Goal: Task Accomplishment & Management: Use online tool/utility

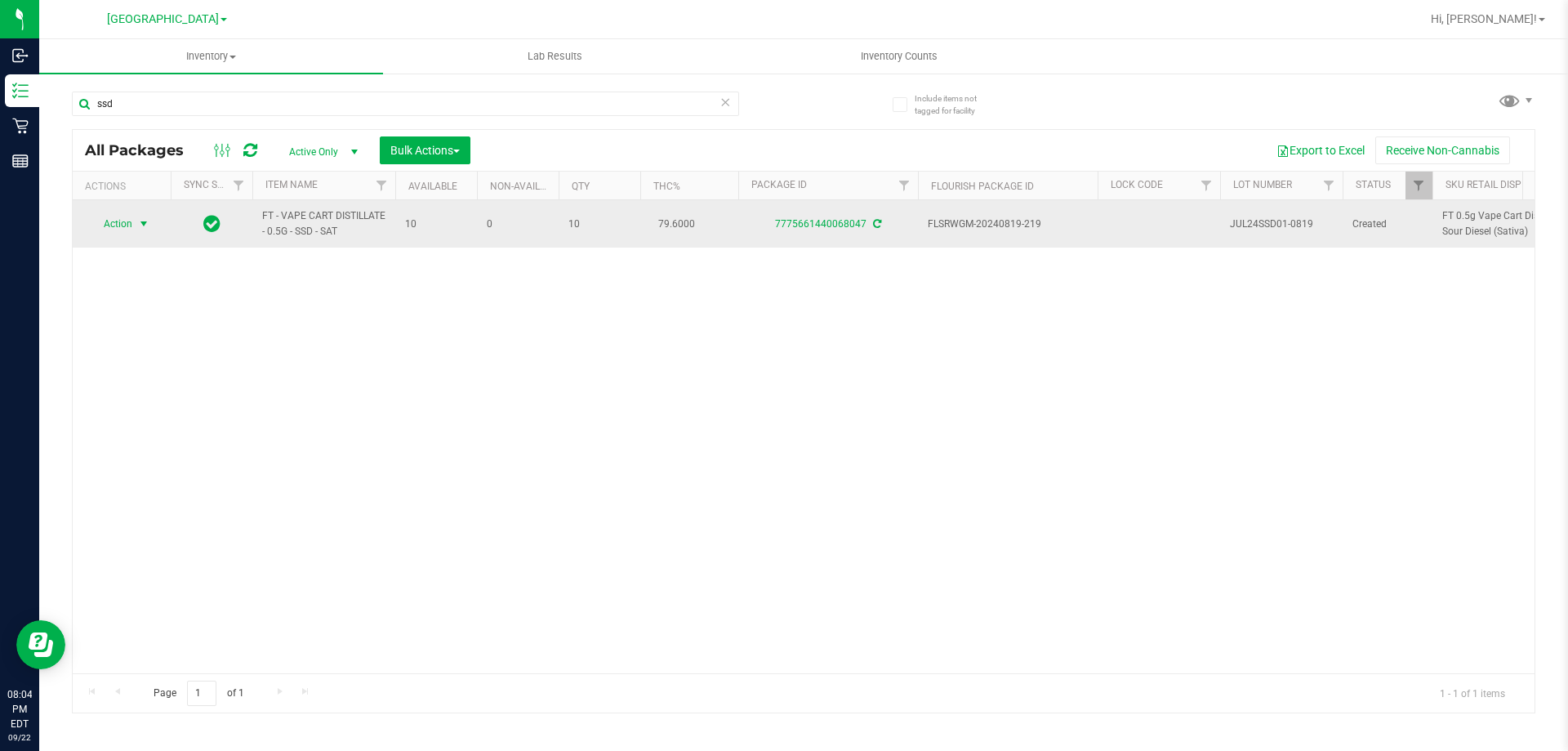
click at [121, 222] on span "Action" at bounding box center [111, 224] width 44 height 23
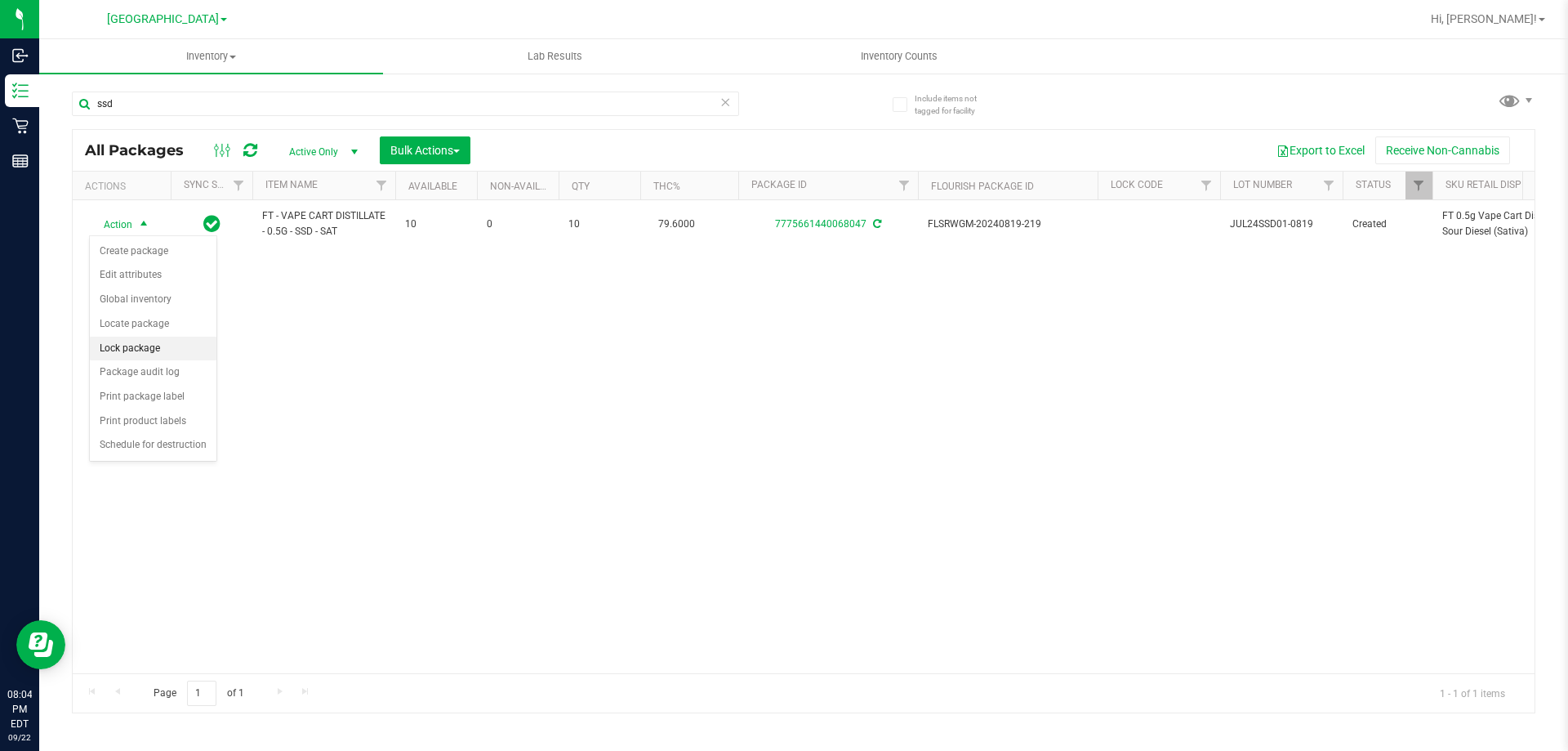
click at [133, 345] on li "Lock package" at bounding box center [153, 348] width 127 height 24
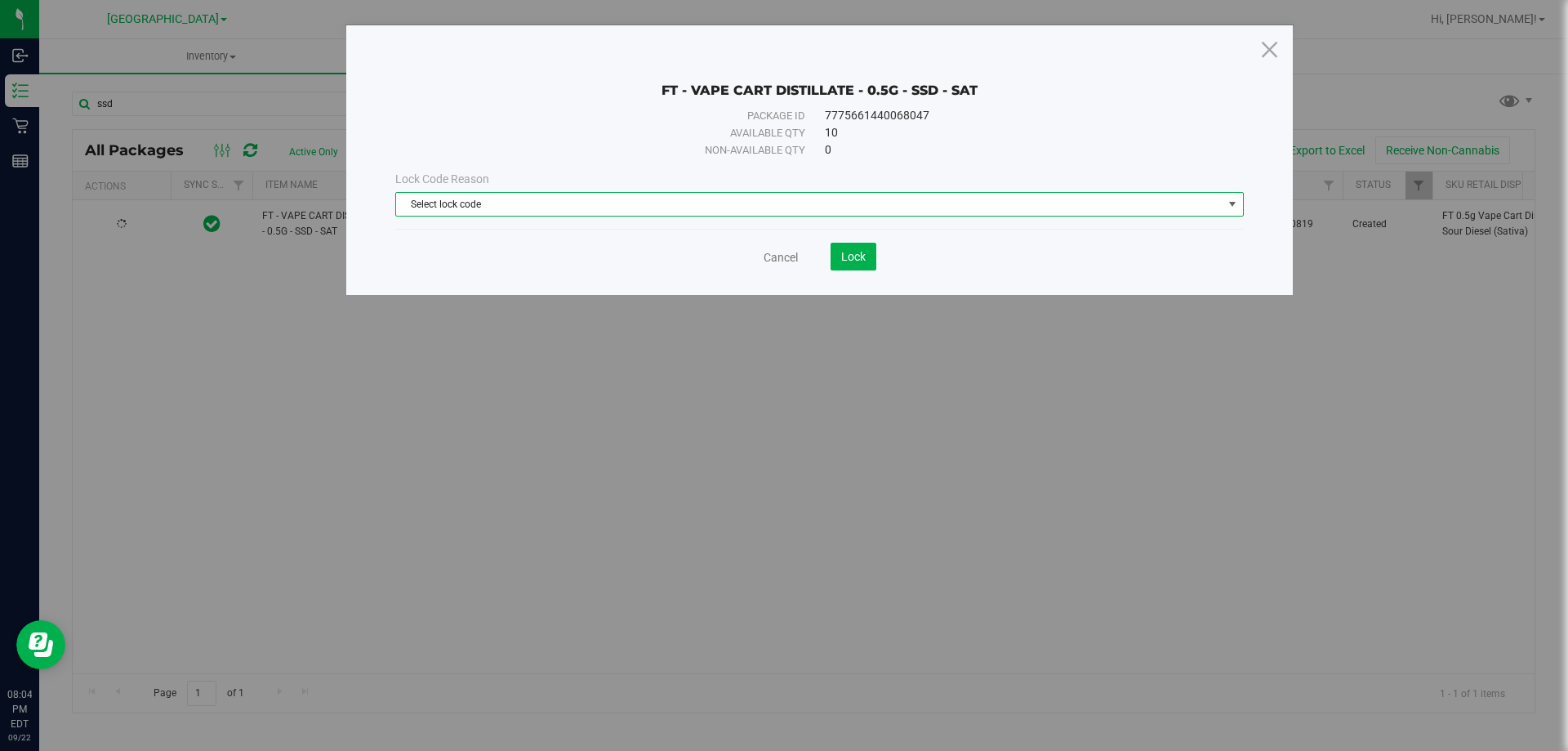
click at [450, 202] on span "Select lock code" at bounding box center [809, 204] width 826 height 23
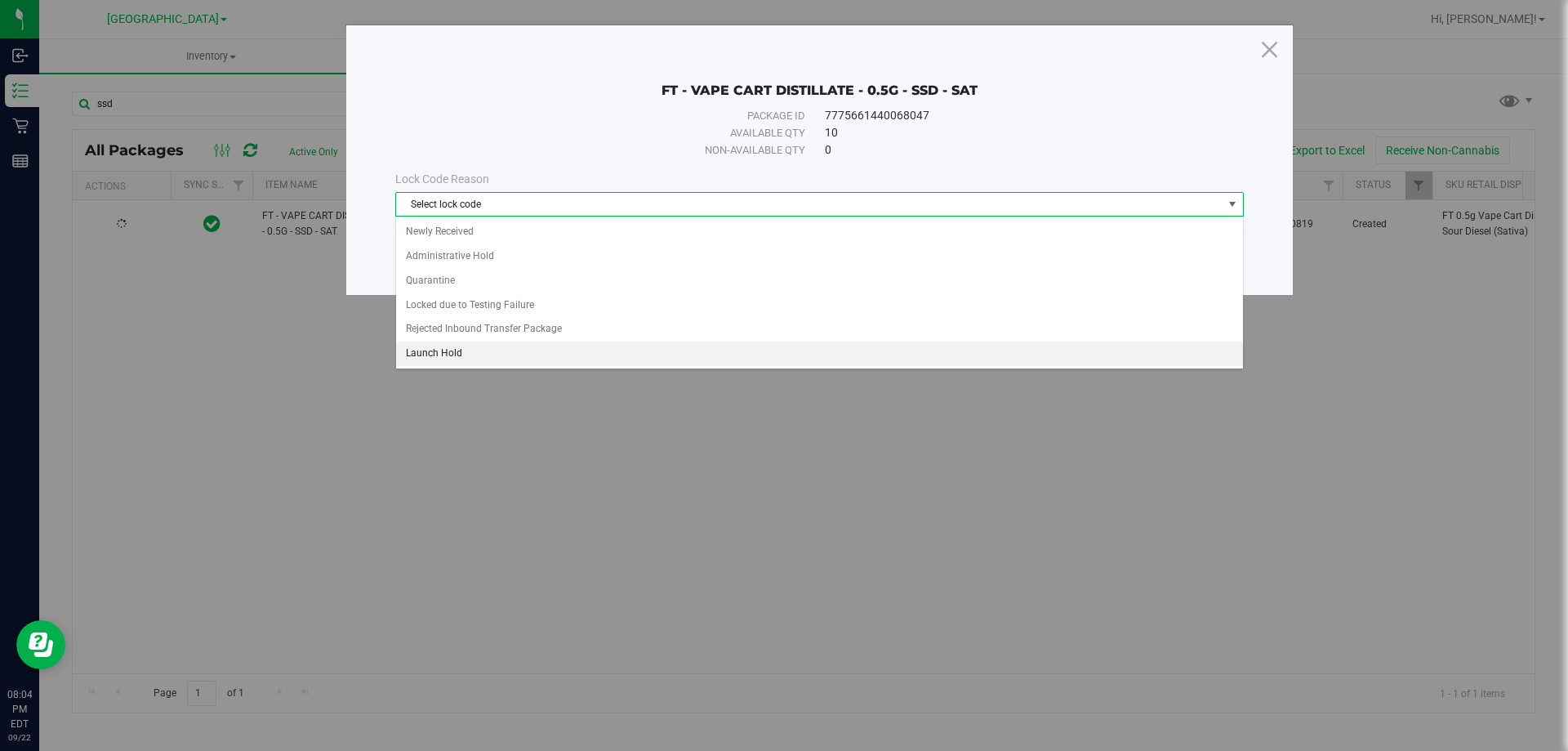
click at [443, 352] on li "Launch Hold" at bounding box center [818, 353] width 846 height 24
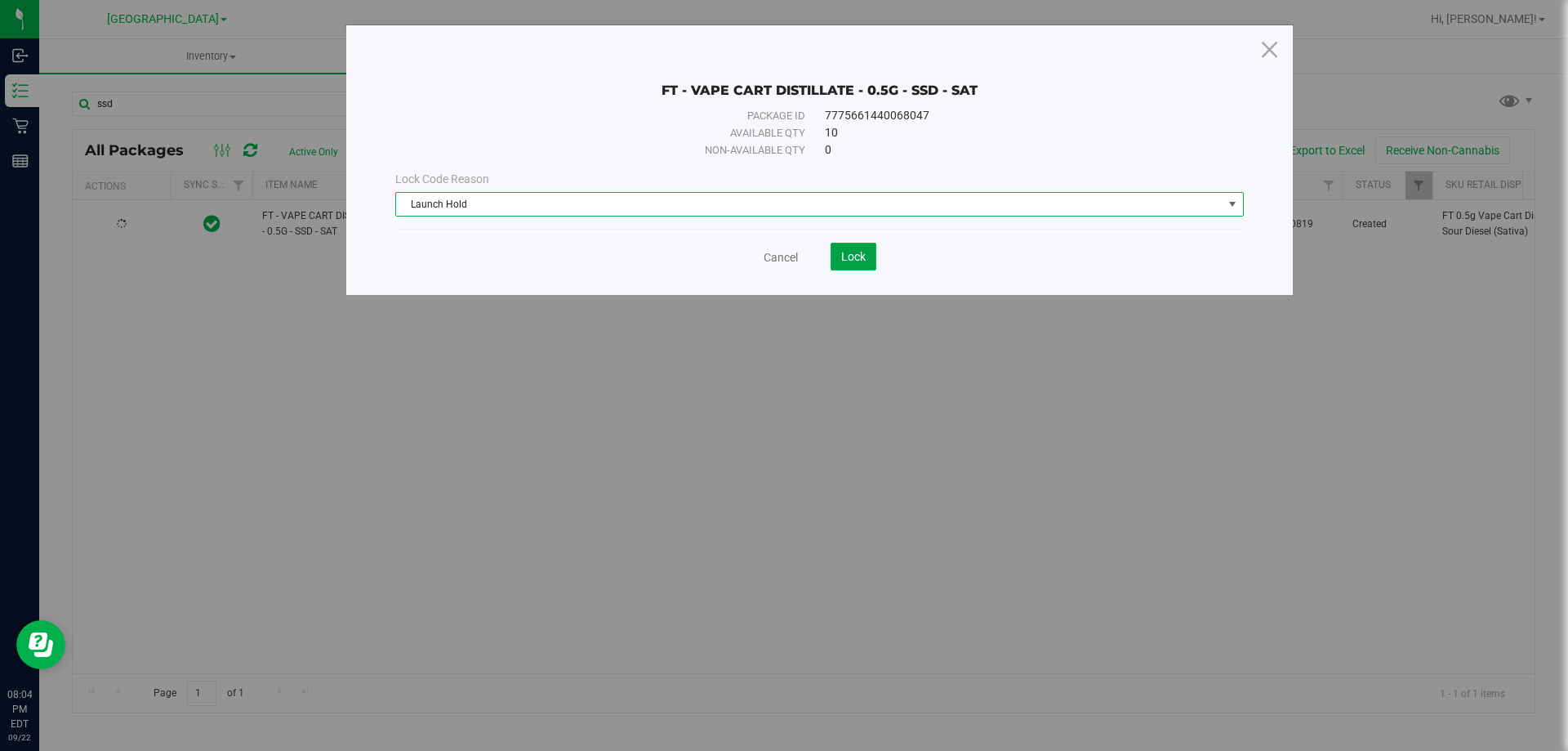
click at [850, 245] on button "Lock" at bounding box center [853, 256] width 45 height 28
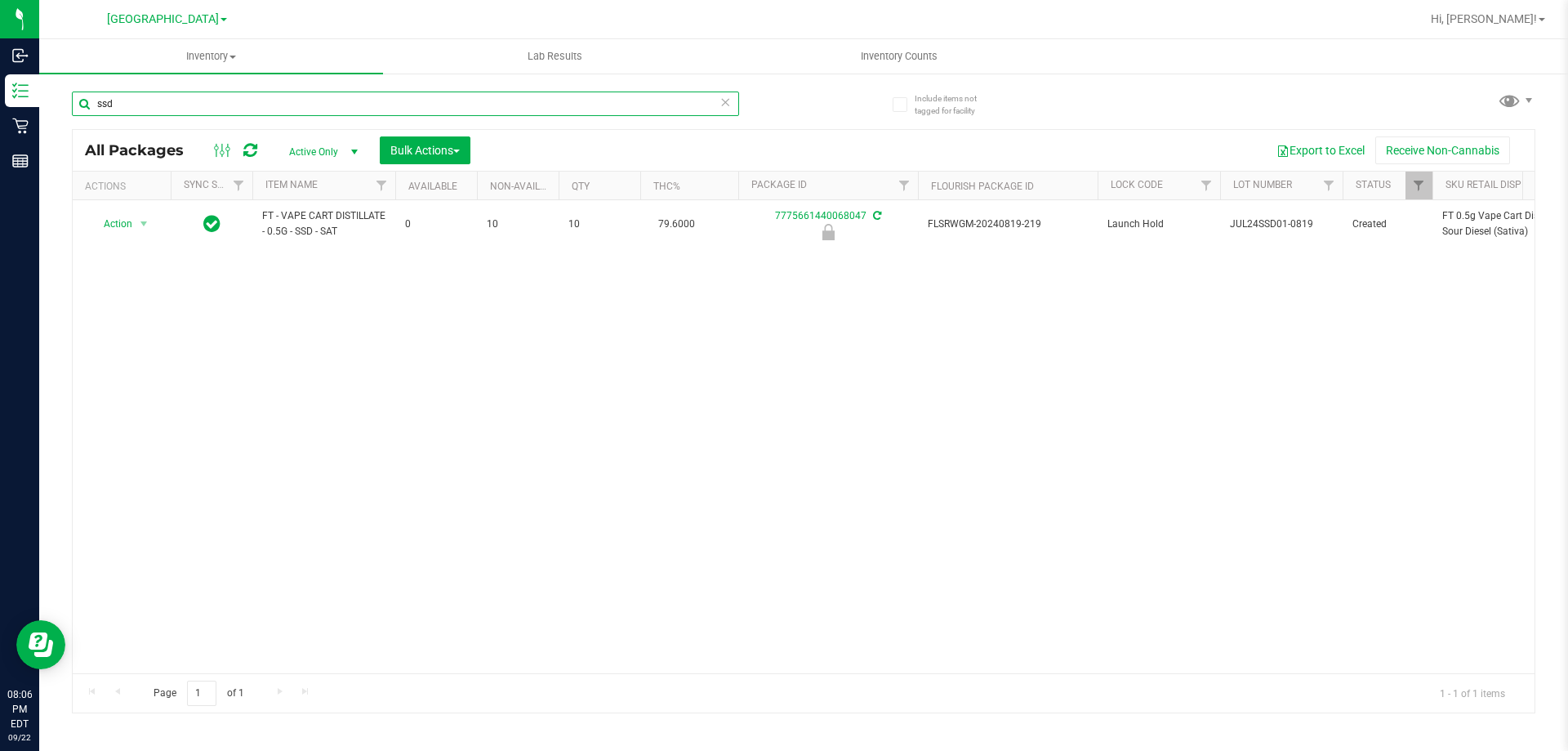
click at [267, 112] on input "ssd" at bounding box center [405, 104] width 667 height 24
click at [267, 111] on input "ssd" at bounding box center [405, 104] width 667 height 24
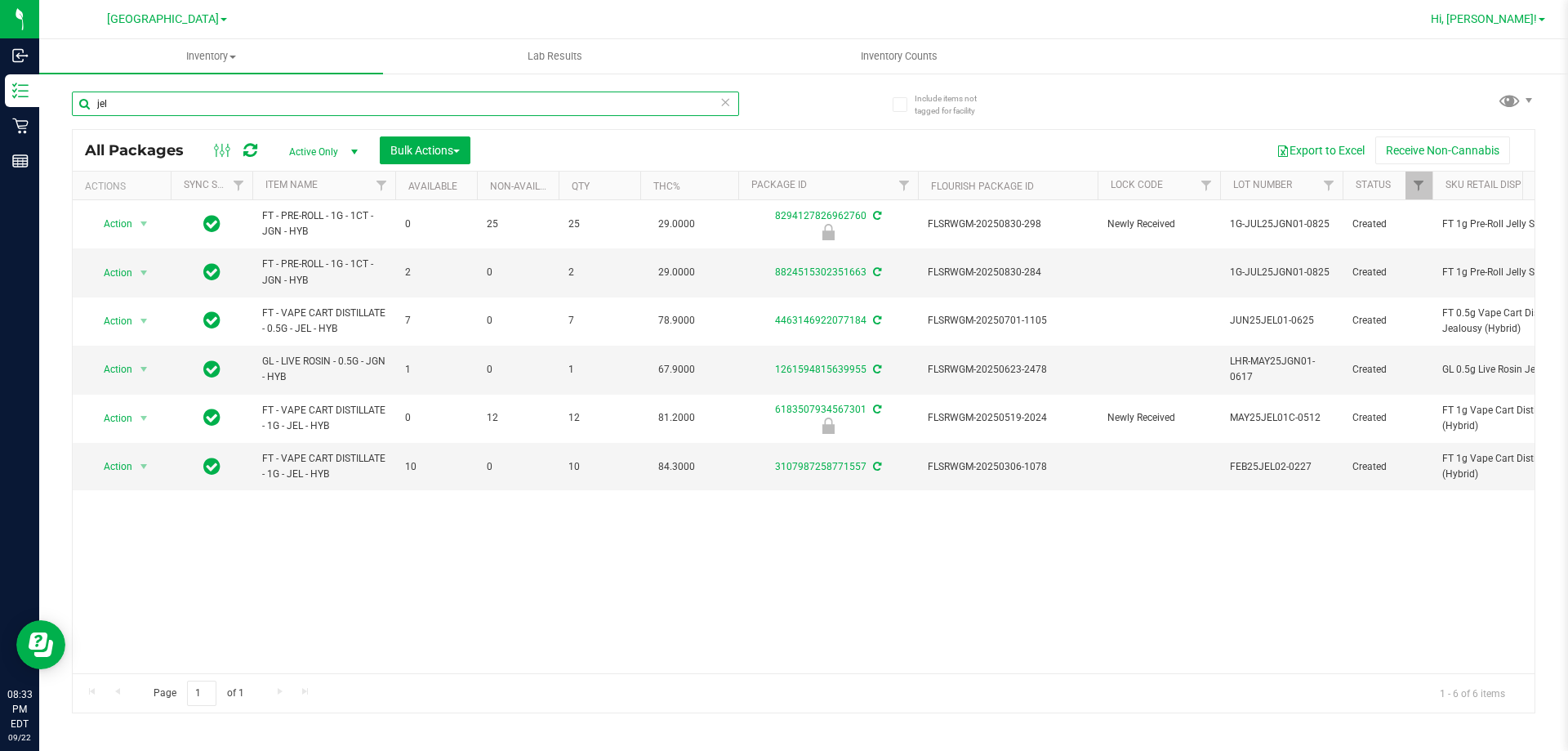
type input "jel"
click at [1511, 22] on span "Hi, [PERSON_NAME]!" at bounding box center [1484, 19] width 106 height 14
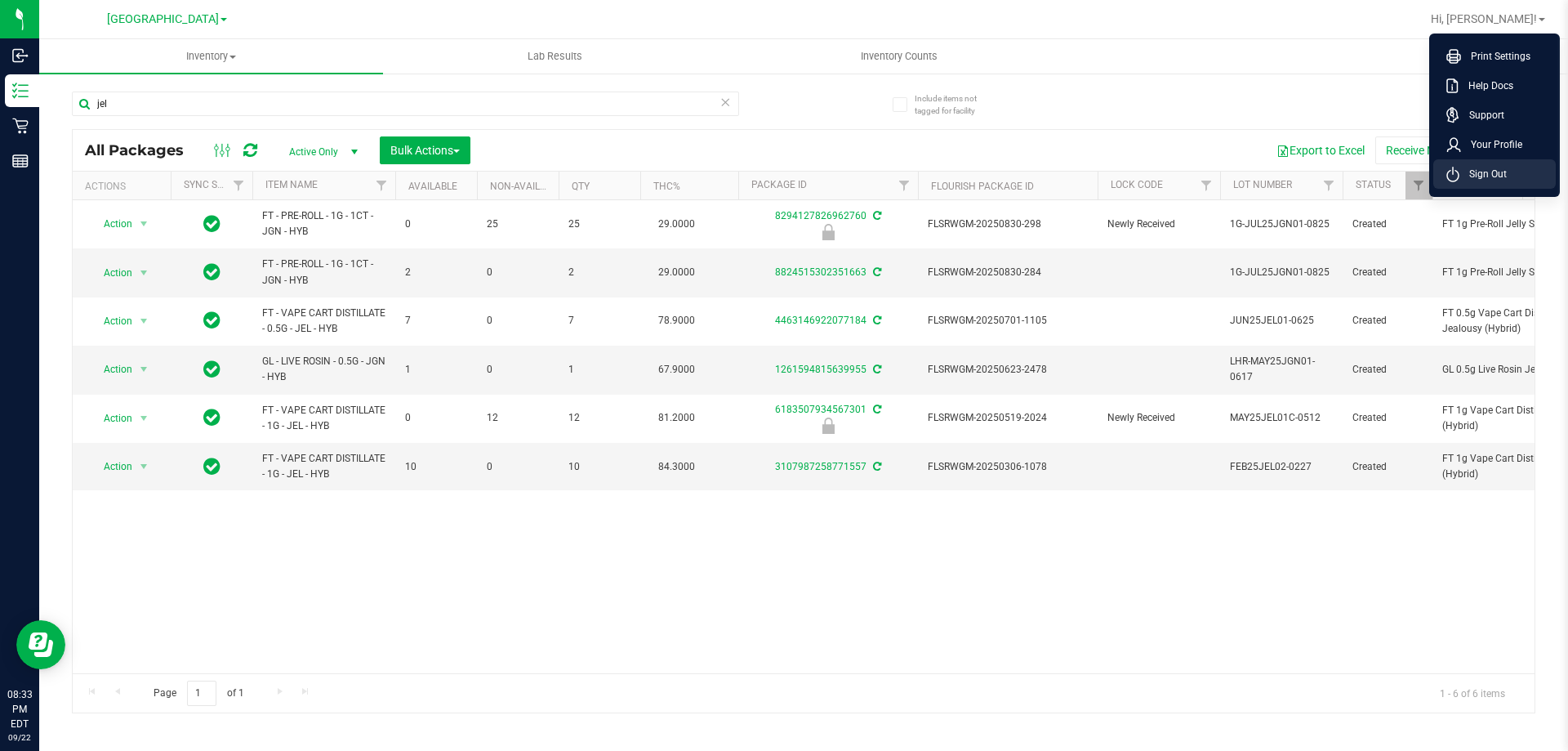
click at [1491, 179] on span "Sign Out" at bounding box center [1482, 173] width 47 height 16
